Goal: Transaction & Acquisition: Purchase product/service

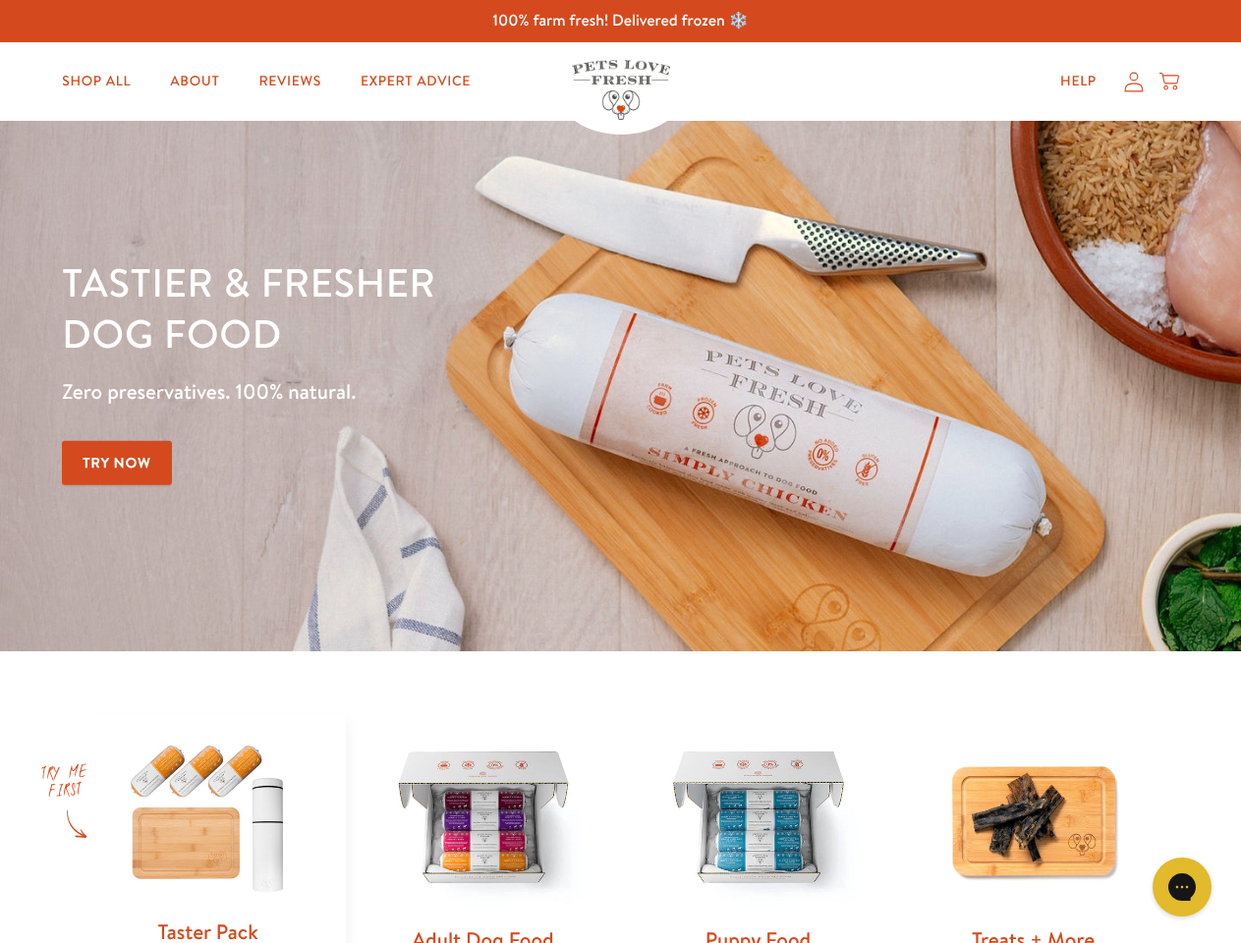
click at [620, 472] on div "Tastier & fresher dog food Zero preservatives. 100% natural. Try Now" at bounding box center [434, 385] width 745 height 259
click at [1182, 887] on icon "Gorgias live chat" at bounding box center [1181, 886] width 19 height 19
